Goal: Information Seeking & Learning: Understand process/instructions

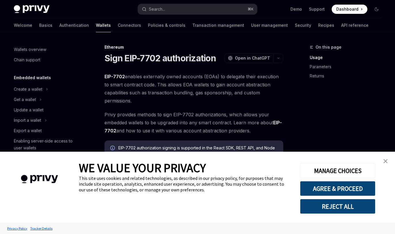
click at [196, 96] on span "EIP-7702 enables externally owned accounts (EOAs) to delegate their execution t…" at bounding box center [193, 89] width 179 height 32
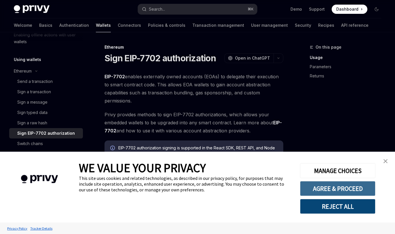
click at [349, 187] on button "AGREE & PROCEED" at bounding box center [337, 188] width 75 height 15
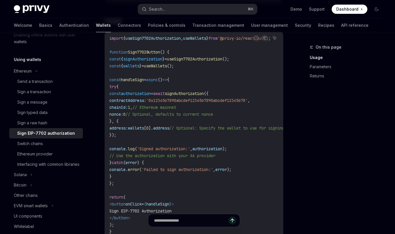
scroll to position [235, 0]
click at [123, 113] on span "nonce:" at bounding box center [116, 113] width 14 height 5
click at [126, 114] on span "0" at bounding box center [124, 113] width 2 height 5
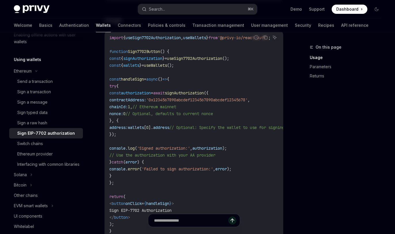
click at [168, 119] on code "import { useSign7702Authorization , useWallets } from '@privy-io/react-auth' ; …" at bounding box center [260, 134] width 302 height 200
click at [171, 123] on code "import { useSign7702Authorization , useWallets } from '@privy-io/react-auth' ; …" at bounding box center [260, 134] width 302 height 200
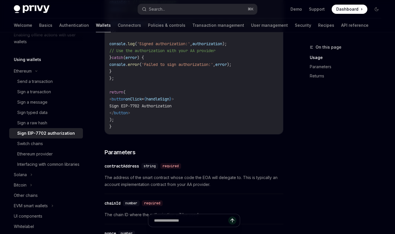
scroll to position [385, 0]
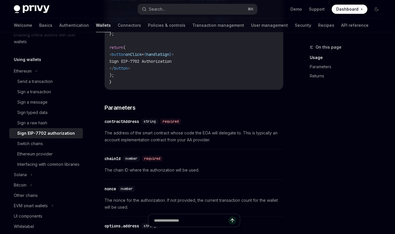
click at [161, 124] on div "string required" at bounding box center [162, 122] width 42 height 6
click at [165, 132] on span "The address of the smart contract whose code the EOA will delegate to. This is …" at bounding box center [193, 137] width 179 height 14
click at [173, 146] on div "​ contractAddress string required The address of the smart contract whose code …" at bounding box center [193, 132] width 179 height 34
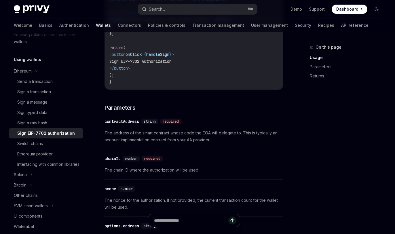
click at [173, 146] on div "​ contractAddress string required The address of the smart contract whose code …" at bounding box center [193, 132] width 179 height 34
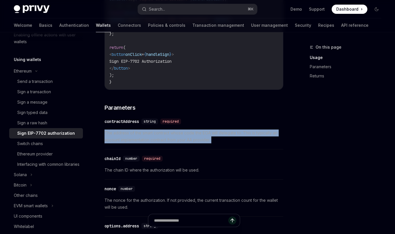
click at [185, 146] on div "​ contractAddress string required The address of the smart contract whose code …" at bounding box center [193, 132] width 179 height 34
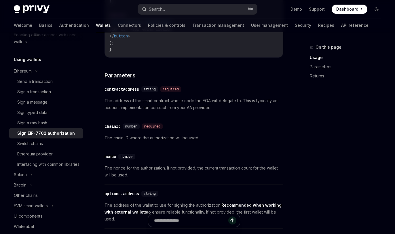
scroll to position [428, 0]
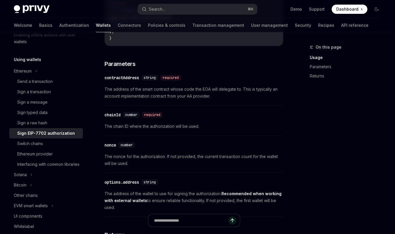
click at [180, 157] on span "The nonce for the authorization. If not provided, the current transaction count…" at bounding box center [193, 160] width 179 height 14
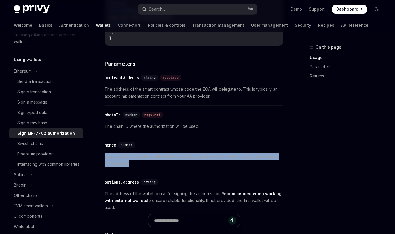
click at [180, 157] on span "The nonce for the authorization. If not provided, the current transaction count…" at bounding box center [193, 160] width 179 height 14
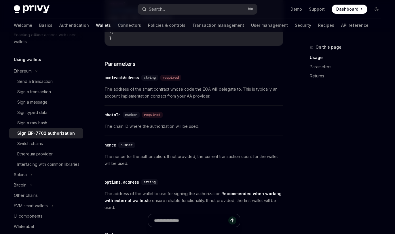
click at [180, 157] on span "The nonce for the authorization. If not provided, the current transaction count…" at bounding box center [193, 160] width 179 height 14
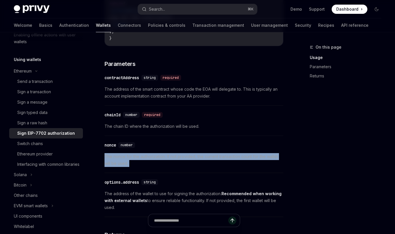
click at [178, 157] on span "The nonce for the authorization. If not provided, the current transaction count…" at bounding box center [193, 160] width 179 height 14
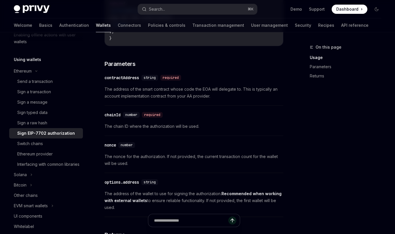
click at [178, 157] on span "The nonce for the authorization. If not provided, the current transaction count…" at bounding box center [193, 160] width 179 height 14
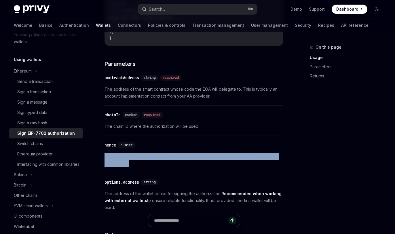
click at [184, 158] on span "The nonce for the authorization. If not provided, the current transaction count…" at bounding box center [193, 160] width 179 height 14
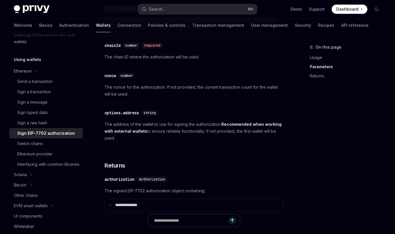
scroll to position [524, 0]
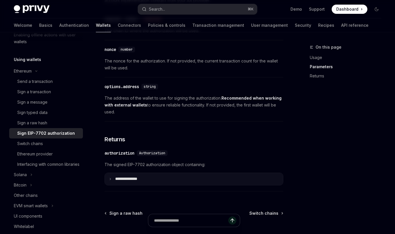
click at [150, 178] on summary "**********" at bounding box center [194, 179] width 178 height 12
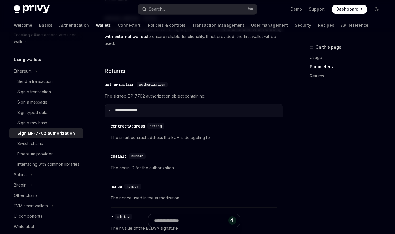
scroll to position [599, 0]
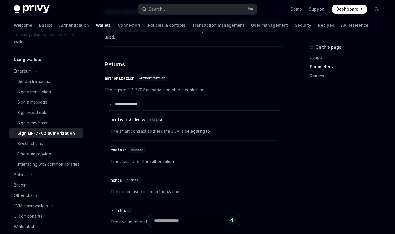
click at [141, 165] on span "The chain ID for the authorization." at bounding box center [194, 161] width 167 height 7
click at [154, 165] on span "The chain ID for the authorization." at bounding box center [194, 161] width 167 height 7
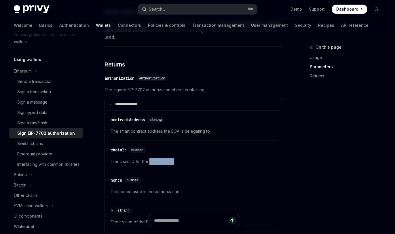
click at [147, 164] on span "The chain ID for the authorization." at bounding box center [194, 161] width 167 height 7
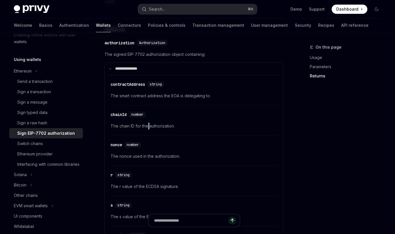
scroll to position [635, 0]
click at [138, 157] on span "The nonce used in the authorization." at bounding box center [194, 155] width 167 height 7
click at [149, 157] on span "The nonce used in the authorization." at bounding box center [194, 155] width 167 height 7
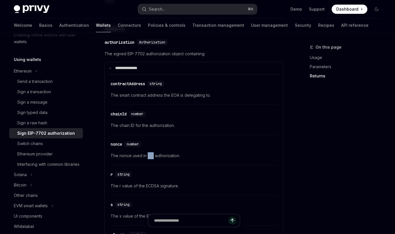
click at [161, 158] on span "The nonce used in the authorization." at bounding box center [194, 155] width 167 height 7
click at [166, 159] on span "The nonce used in the authorization." at bounding box center [194, 155] width 167 height 7
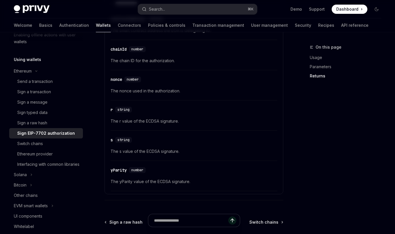
scroll to position [715, 0]
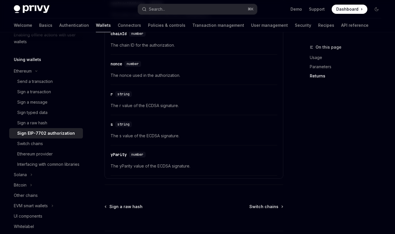
click at [166, 168] on span "The yParity value of the ECDSA signature." at bounding box center [194, 166] width 167 height 7
click at [176, 170] on span "The yParity value of the ECDSA signature." at bounding box center [194, 166] width 167 height 7
click at [167, 169] on span "The yParity value of the ECDSA signature." at bounding box center [194, 166] width 167 height 7
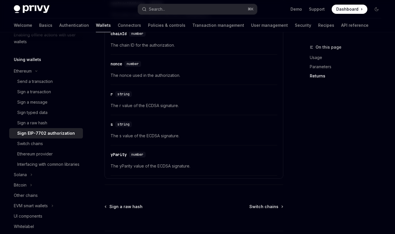
click at [167, 169] on span "The yParity value of the ECDSA signature." at bounding box center [194, 166] width 167 height 7
click at [180, 169] on span "The yParity value of the ECDSA signature." at bounding box center [194, 166] width 167 height 7
click at [166, 169] on span "The yParity value of the ECDSA signature." at bounding box center [194, 166] width 167 height 7
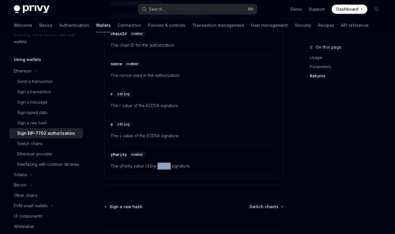
click at [154, 168] on span "The yParity value of the ECDSA signature." at bounding box center [194, 166] width 167 height 7
click at [162, 168] on span "The yParity value of the ECDSA signature." at bounding box center [194, 166] width 167 height 7
click at [168, 168] on span "The yParity value of the ECDSA signature." at bounding box center [194, 166] width 167 height 7
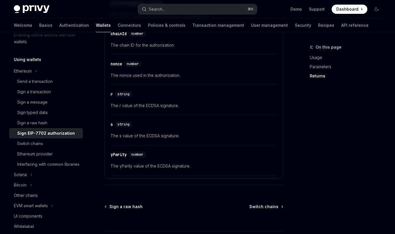
click at [168, 168] on span "The yParity value of the ECDSA signature." at bounding box center [194, 166] width 167 height 7
click at [176, 169] on span "The yParity value of the ECDSA signature." at bounding box center [194, 166] width 167 height 7
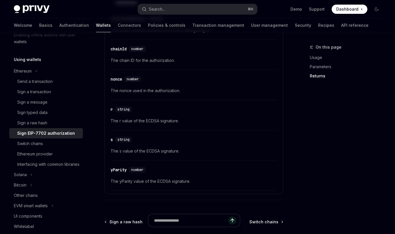
scroll to position [699, 0]
click at [159, 152] on span "The s value of the ECDSA signature." at bounding box center [194, 152] width 167 height 7
click at [152, 152] on span "The s value of the ECDSA signature." at bounding box center [194, 152] width 167 height 7
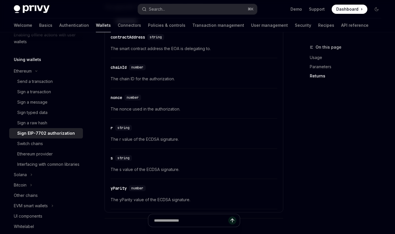
scroll to position [691, 0]
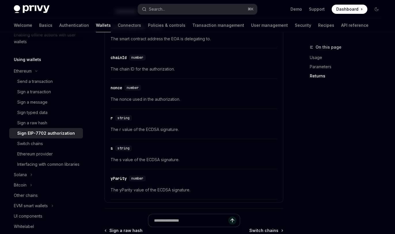
click at [145, 162] on span "The s value of the ECDSA signature." at bounding box center [194, 159] width 167 height 7
click at [153, 163] on span "The s value of the ECDSA signature." at bounding box center [194, 159] width 167 height 7
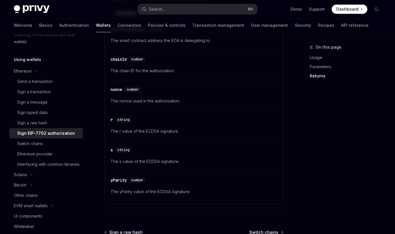
scroll to position [662, 0]
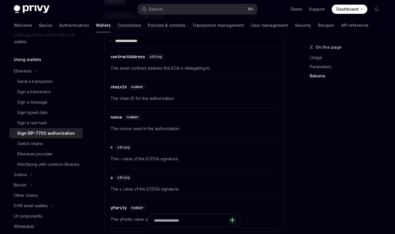
click at [242, 100] on span "The chain ID for the authorization." at bounding box center [194, 98] width 167 height 7
